Goal: Transaction & Acquisition: Purchase product/service

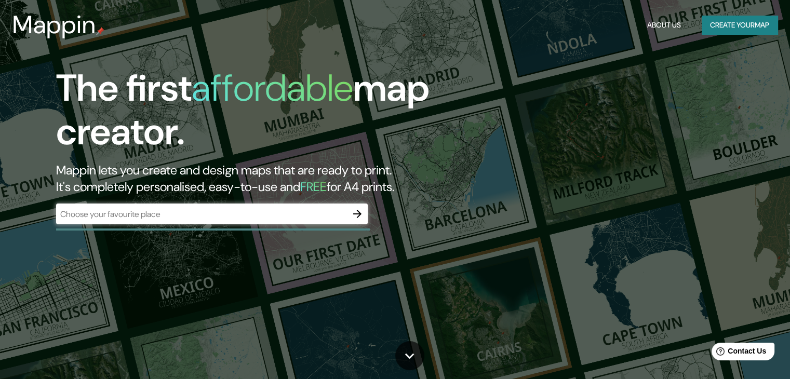
click at [289, 223] on div "​" at bounding box center [212, 214] width 312 height 21
click at [723, 26] on button "Create your map" at bounding box center [740, 25] width 76 height 19
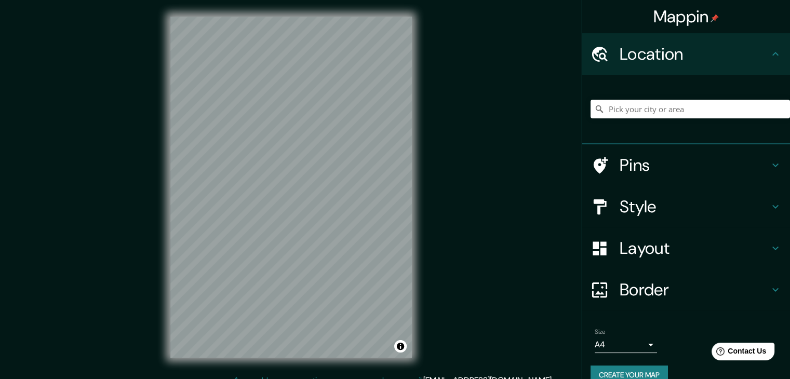
click at [640, 61] on h4 "Location" at bounding box center [695, 54] width 150 height 21
click at [658, 106] on input "Pick your city or area" at bounding box center [689, 109] width 199 height 19
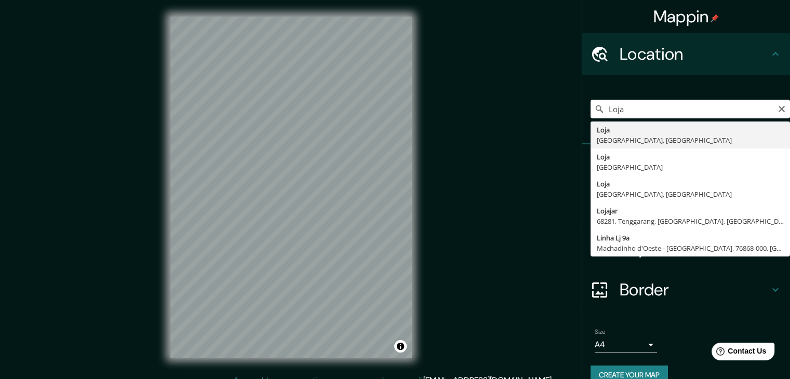
type input "Loja, Loja, Ecuador"
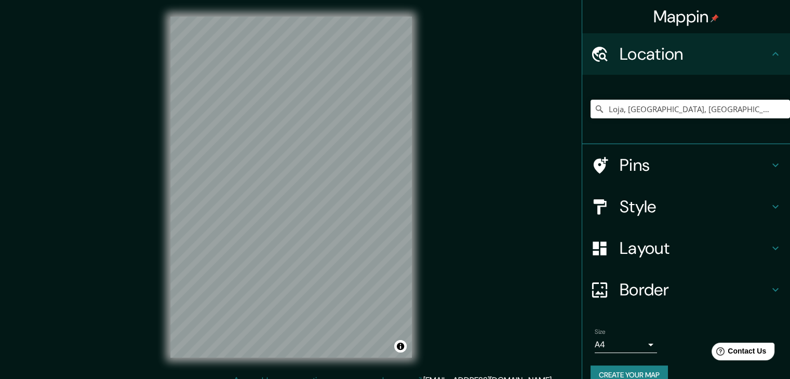
click at [597, 205] on icon at bounding box center [600, 206] width 13 height 15
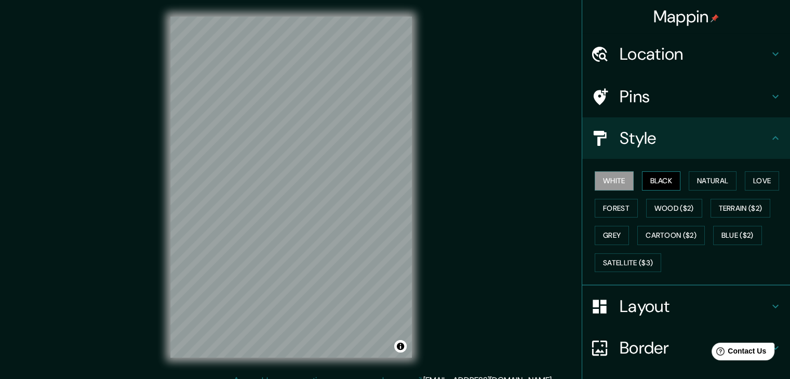
click at [648, 182] on button "Black" at bounding box center [661, 180] width 39 height 19
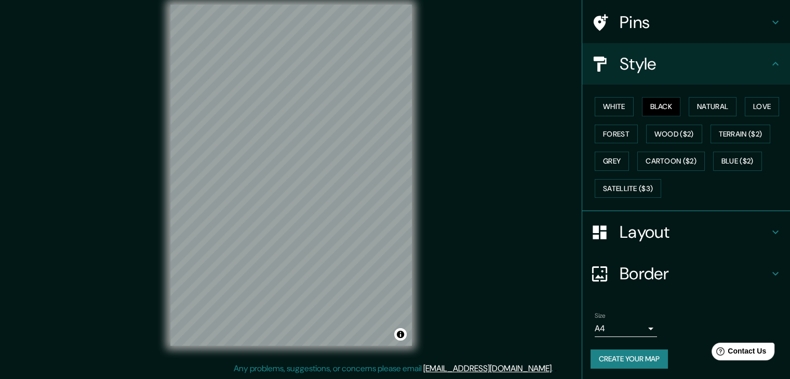
scroll to position [75, 0]
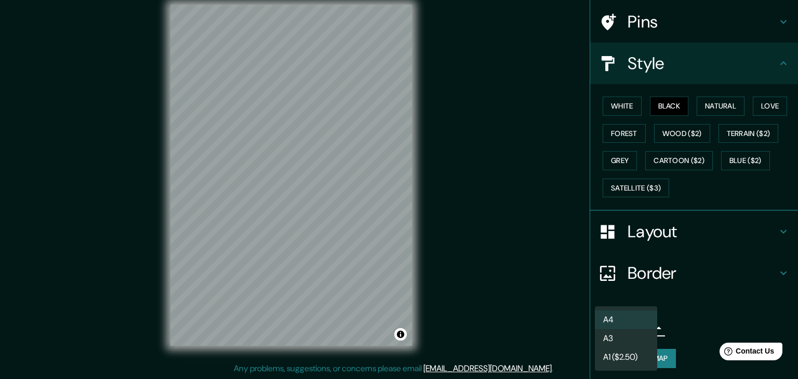
click at [643, 322] on body "Mappin Location Loja, Loja, Ecuador Pins Style White Black Natural Love Forest …" at bounding box center [399, 177] width 798 height 379
click at [637, 336] on li "A3" at bounding box center [626, 338] width 62 height 19
type input "a4"
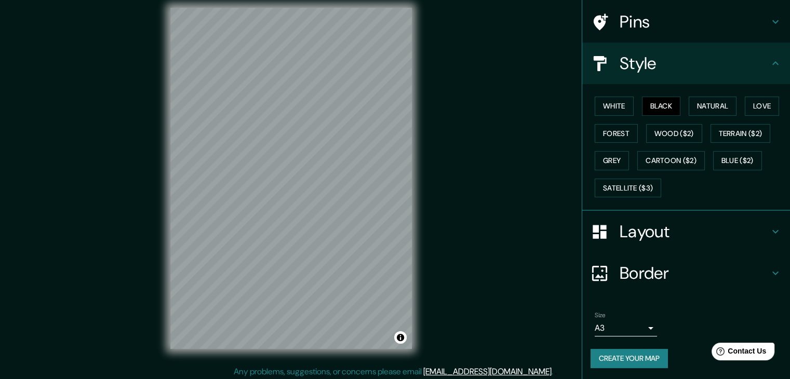
scroll to position [12, 0]
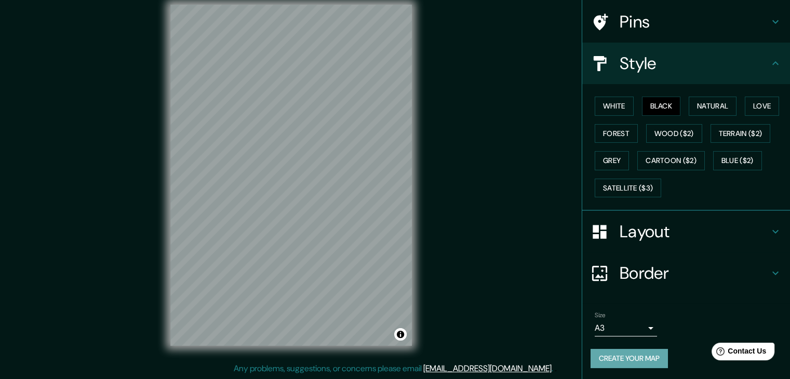
click at [639, 354] on button "Create your map" at bounding box center [628, 358] width 77 height 19
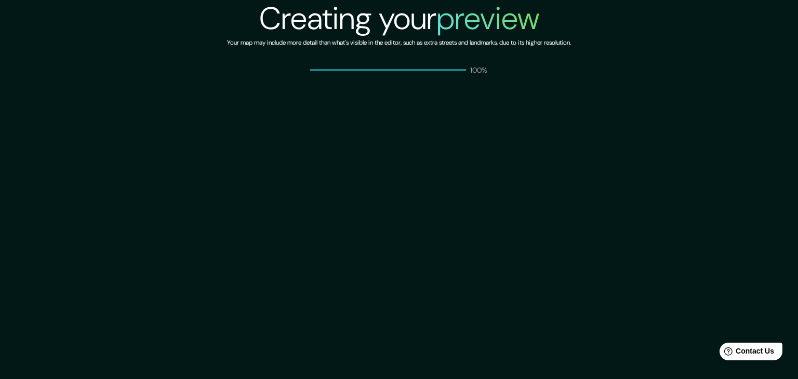
click at [481, 72] on p "100%" at bounding box center [479, 70] width 18 height 10
click at [483, 174] on div "Creating your preview Your map may include more detail than what's visible in t…" at bounding box center [399, 189] width 798 height 379
drag, startPoint x: 461, startPoint y: 65, endPoint x: 281, endPoint y: 61, distance: 179.7
click at [457, 65] on div "100%" at bounding box center [399, 70] width 178 height 10
drag, startPoint x: 418, startPoint y: 119, endPoint x: 457, endPoint y: 105, distance: 41.2
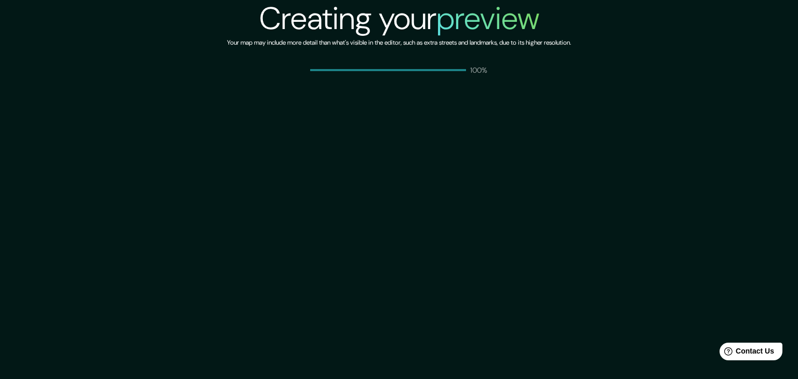
click at [419, 119] on div "Creating your preview Your map may include more detail than what's visible in t…" at bounding box center [399, 189] width 798 height 379
click at [500, 88] on div "Creating your preview Your map may include more detail than what's visible in t…" at bounding box center [399, 189] width 798 height 379
click at [461, 78] on div "Creating your preview Your map may include more detail than what's visible in t…" at bounding box center [399, 189] width 798 height 379
click at [507, 178] on div "Creating your preview Your map may include more detail than what's visible in t…" at bounding box center [399, 189] width 798 height 379
click at [347, 30] on h2 "Creating your preview" at bounding box center [399, 18] width 280 height 37
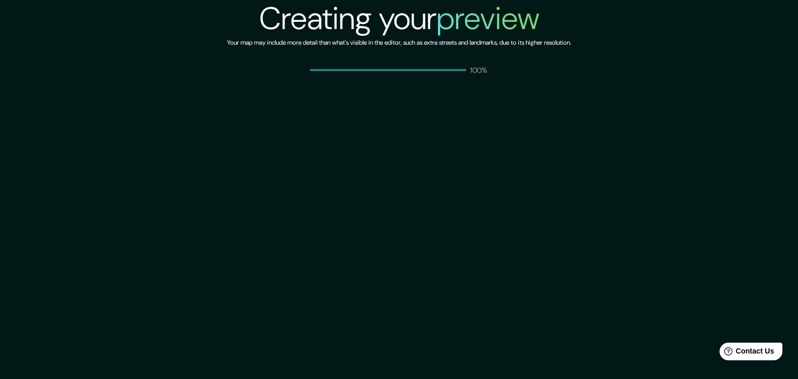
click at [356, 54] on div "Creating your preview Your map may include more detail than what's visible in t…" at bounding box center [399, 37] width 344 height 75
click at [259, 90] on div "Creating your preview Your map may include more detail than what's visible in t…" at bounding box center [399, 189] width 798 height 379
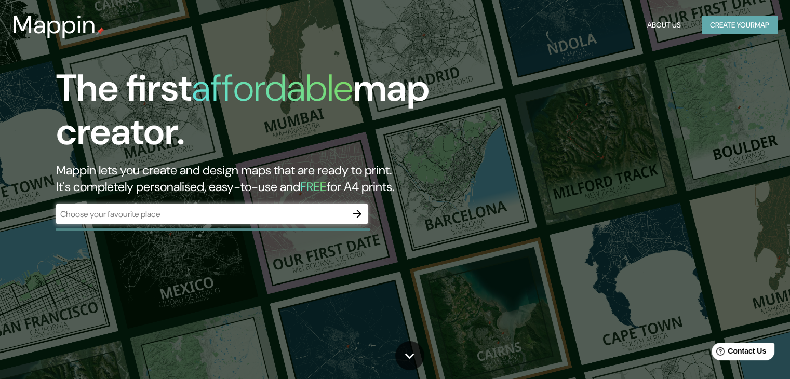
click at [735, 25] on button "Create your map" at bounding box center [740, 25] width 76 height 19
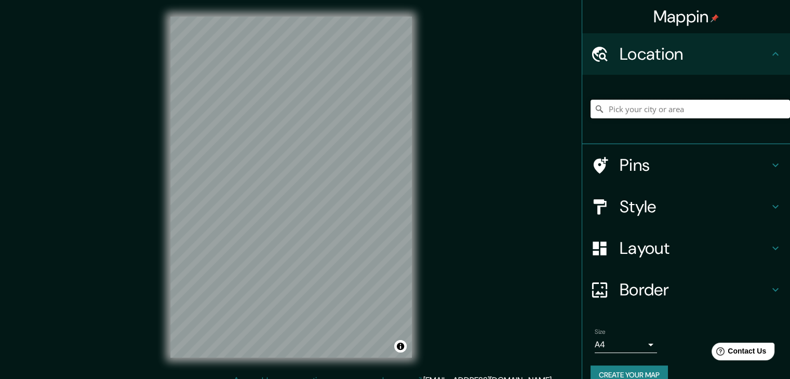
click at [633, 115] on input "Pick your city or area" at bounding box center [689, 109] width 199 height 19
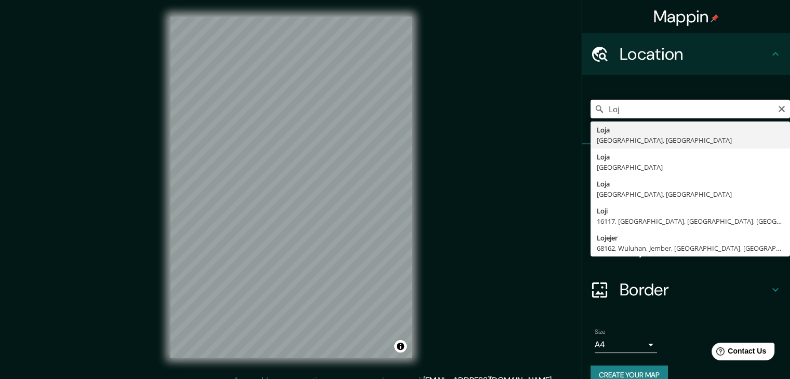
type input "Loja, Loja, Ecuador"
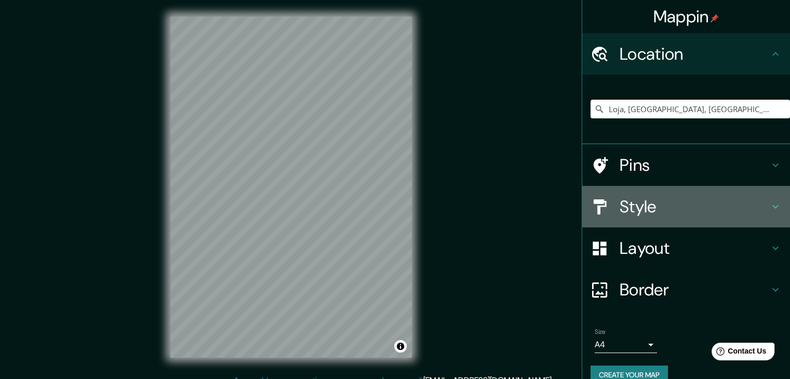
click at [653, 201] on h4 "Style" at bounding box center [695, 206] width 150 height 21
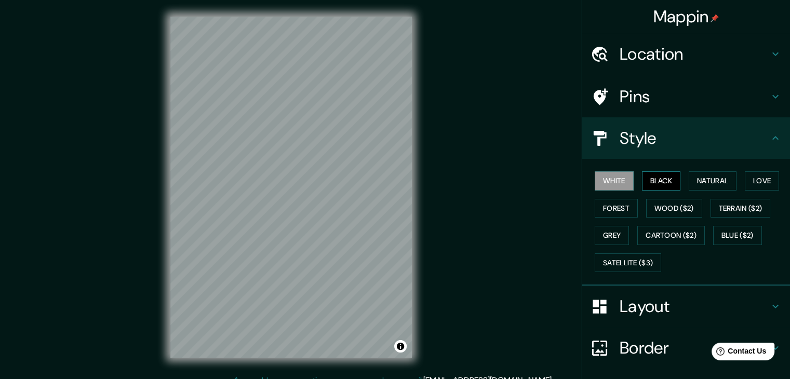
click at [659, 183] on button "Black" at bounding box center [661, 180] width 39 height 19
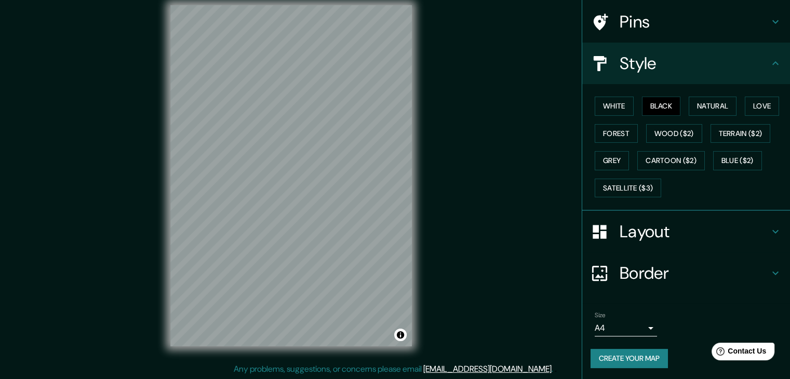
scroll to position [12, 0]
click at [635, 356] on button "Create your map" at bounding box center [628, 358] width 77 height 19
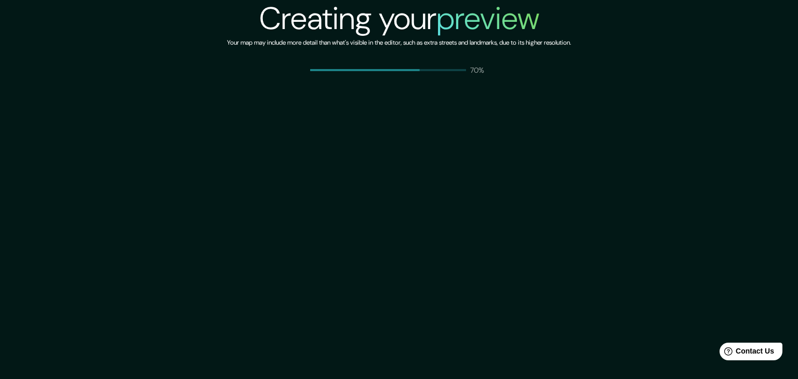
click at [344, 95] on div "Creating your preview Your map may include more detail than what's visible in t…" at bounding box center [399, 189] width 798 height 379
click at [449, 80] on div "Creating your preview Your map may include more detail than what's visible in t…" at bounding box center [399, 189] width 798 height 379
click at [446, 128] on div "Creating your preview Your map may include more detail than what's visible in t…" at bounding box center [399, 189] width 798 height 379
click at [397, 104] on div "Creating your preview Your map may include more detail than what's visible in t…" at bounding box center [399, 189] width 798 height 379
click at [405, 71] on div "100%" at bounding box center [399, 70] width 178 height 10
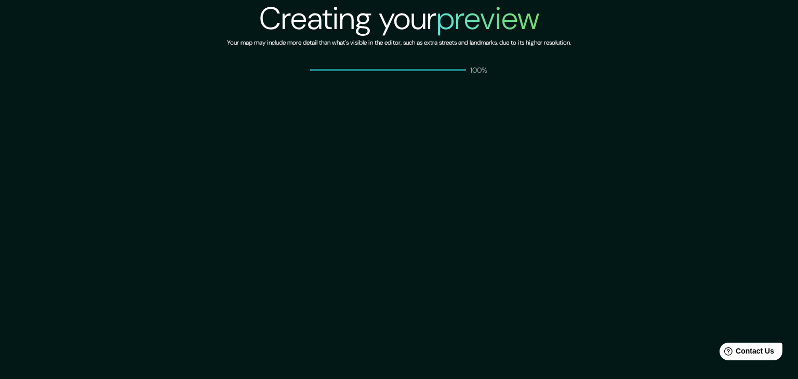
drag, startPoint x: 382, startPoint y: 79, endPoint x: 383, endPoint y: 69, distance: 10.4
click at [383, 76] on div "Creating your preview Your map may include more detail than what's visible in t…" at bounding box center [399, 189] width 798 height 379
click at [461, 118] on div "Creating your preview Your map may include more detail than what's visible in t…" at bounding box center [399, 189] width 798 height 379
click at [476, 109] on div "Creating your preview Your map may include more detail than what's visible in t…" at bounding box center [399, 189] width 798 height 379
click at [461, 83] on div "Creating your preview Your map may include more detail than what's visible in t…" at bounding box center [399, 189] width 798 height 379
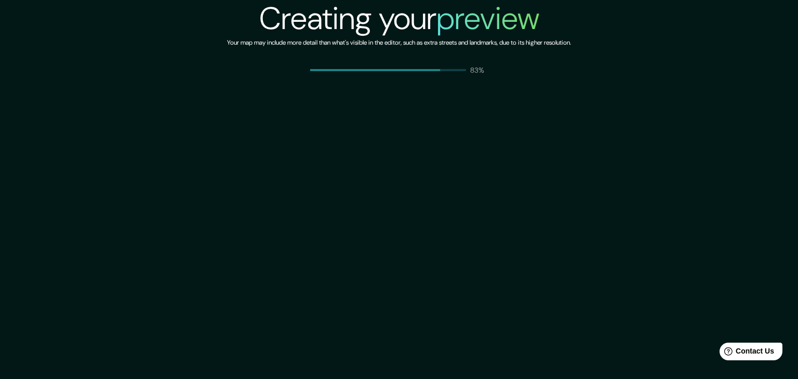
click at [434, 100] on div "Creating your preview Your map may include more detail than what's visible in t…" at bounding box center [399, 189] width 798 height 379
click at [372, 82] on div "Creating your preview Your map may include more detail than what's visible in t…" at bounding box center [399, 189] width 798 height 379
click at [400, 36] on h2 "Creating your preview" at bounding box center [399, 18] width 280 height 37
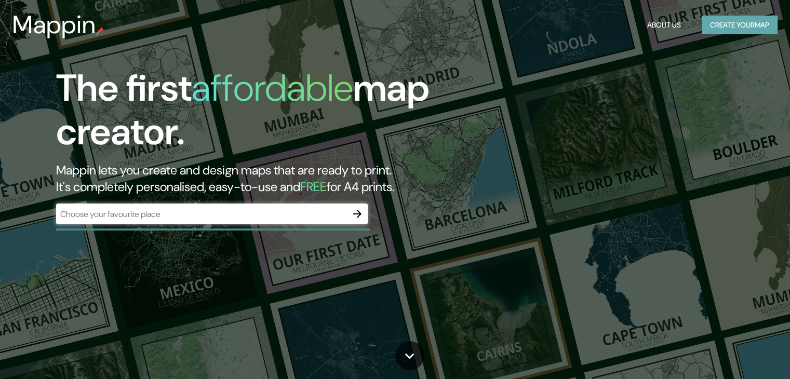
click at [735, 21] on button "Create your map" at bounding box center [740, 25] width 76 height 19
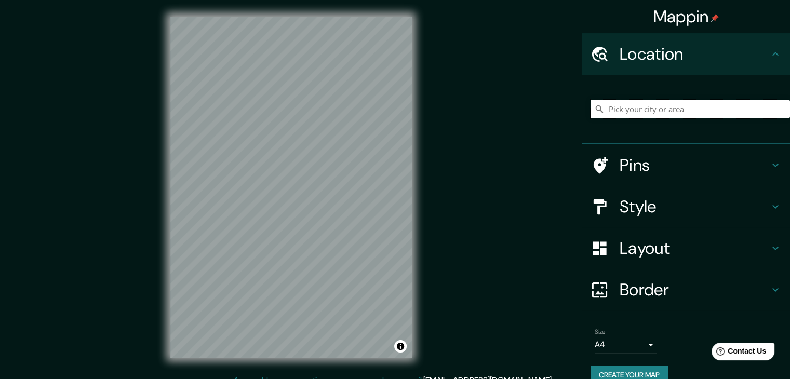
click at [658, 115] on input "Pick your city or area" at bounding box center [689, 109] width 199 height 19
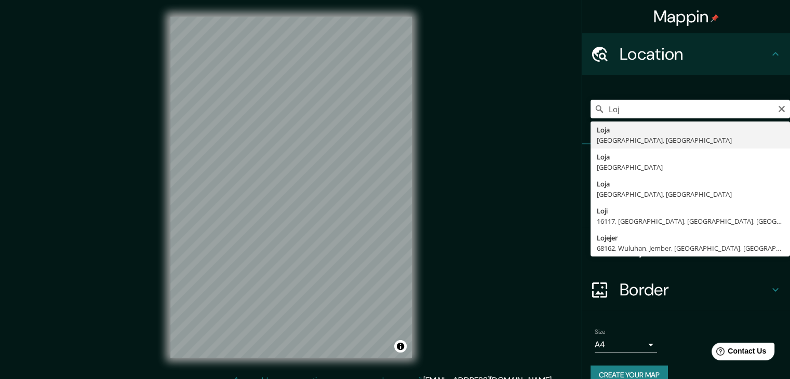
type input "Loja, Loja, Ecuador"
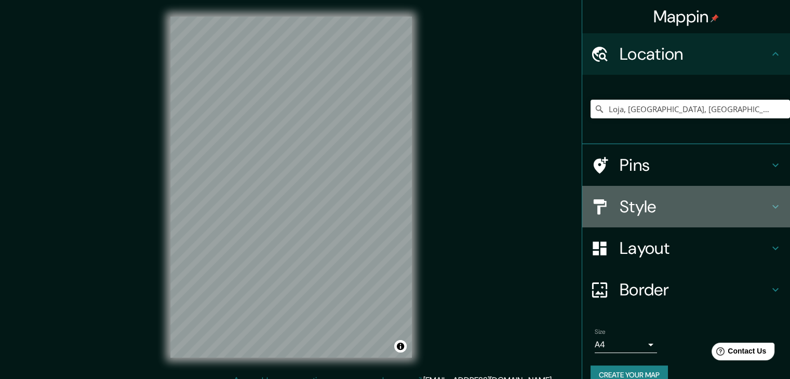
click at [642, 208] on h4 "Style" at bounding box center [695, 206] width 150 height 21
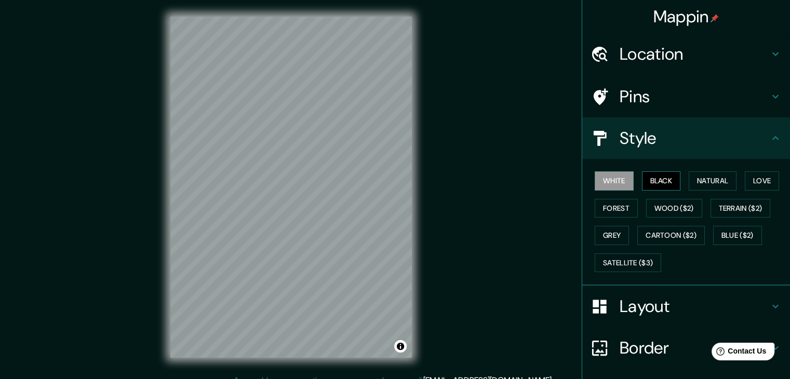
click at [650, 181] on button "Black" at bounding box center [661, 180] width 39 height 19
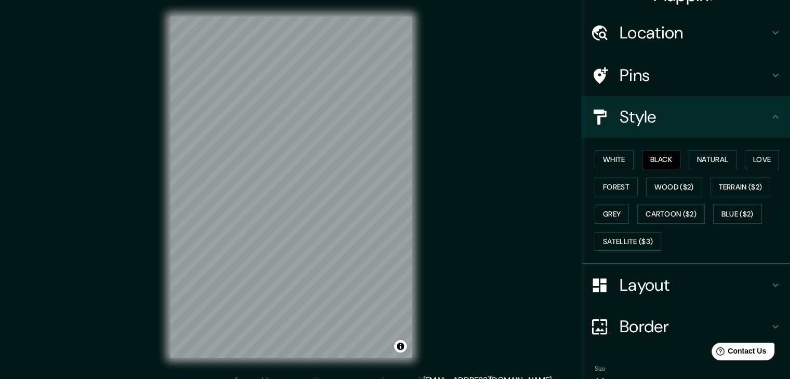
scroll to position [75, 0]
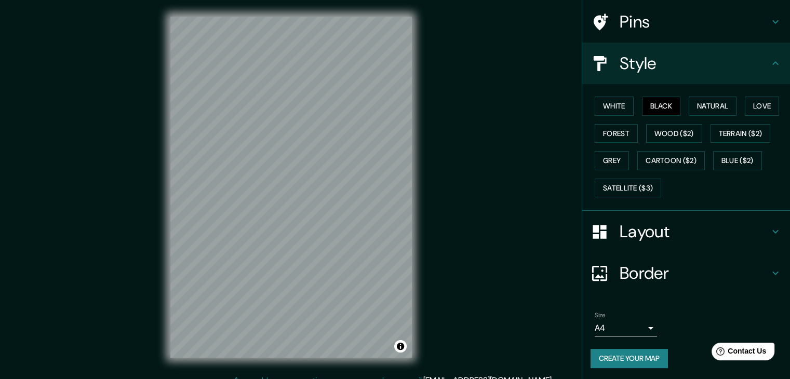
click at [682, 271] on h4 "Border" at bounding box center [695, 273] width 150 height 21
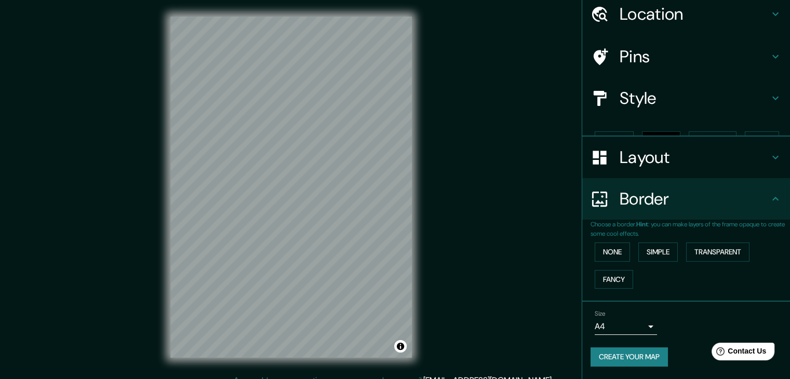
scroll to position [22, 0]
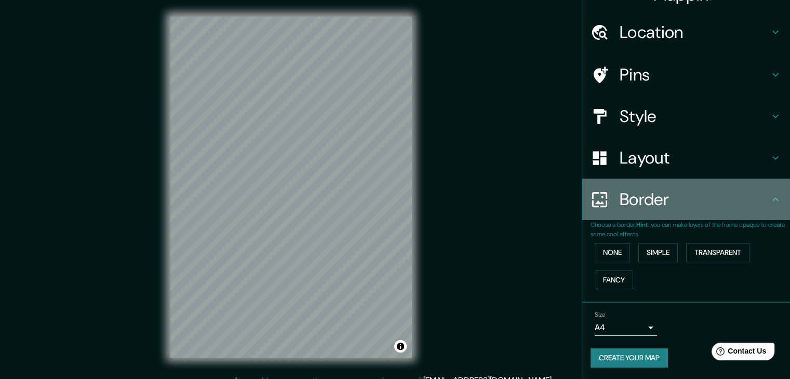
click at [688, 198] on h4 "Border" at bounding box center [695, 199] width 150 height 21
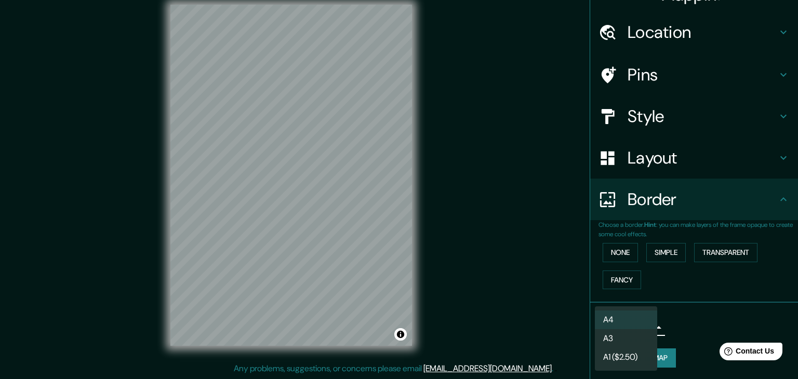
click at [634, 324] on body "Mappin Location Loja, Loja, Ecuador Pins Style Layout Border Choose a border. H…" at bounding box center [399, 177] width 798 height 379
click at [638, 339] on li "A3" at bounding box center [626, 338] width 62 height 19
type input "a4"
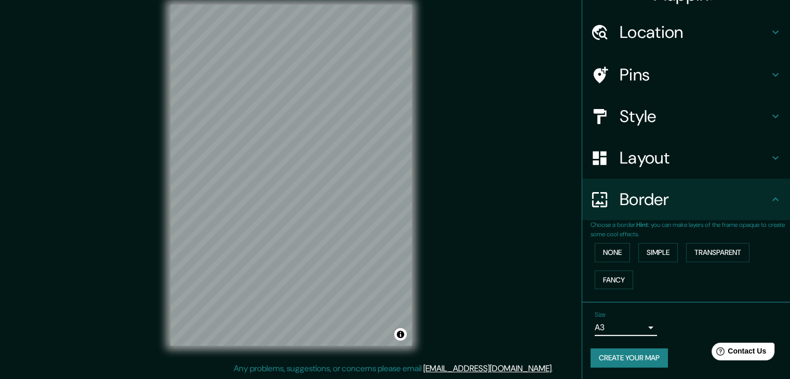
click at [642, 358] on button "Create your map" at bounding box center [628, 357] width 77 height 19
